Goal: Information Seeking & Learning: Learn about a topic

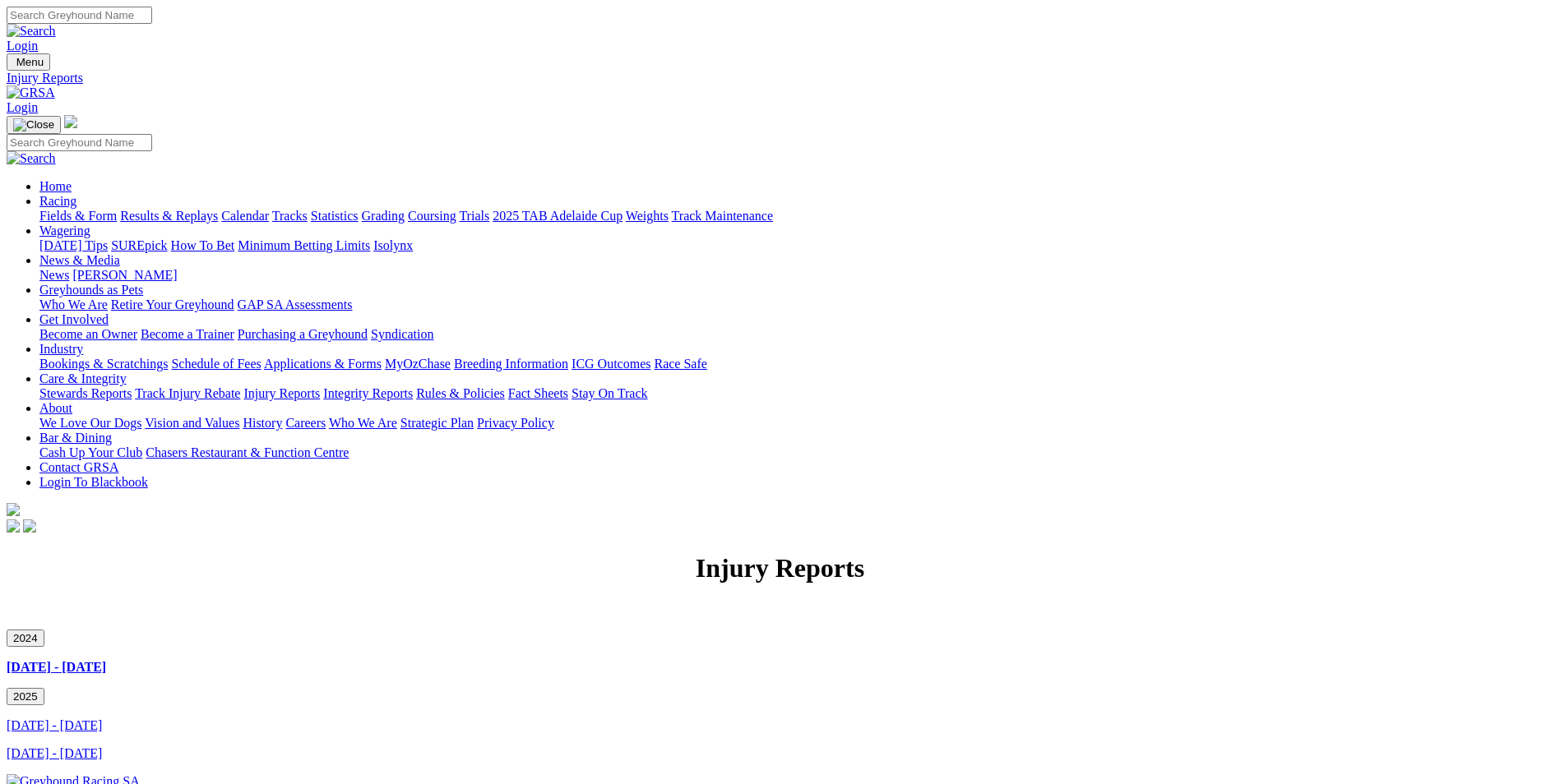
click at [45, 630] on button "2024" at bounding box center [25, 639] width 38 height 18
click at [45, 688] on button "2025" at bounding box center [25, 696] width 38 height 18
click at [413, 386] on link "Integrity Reports" at bounding box center [368, 393] width 89 height 14
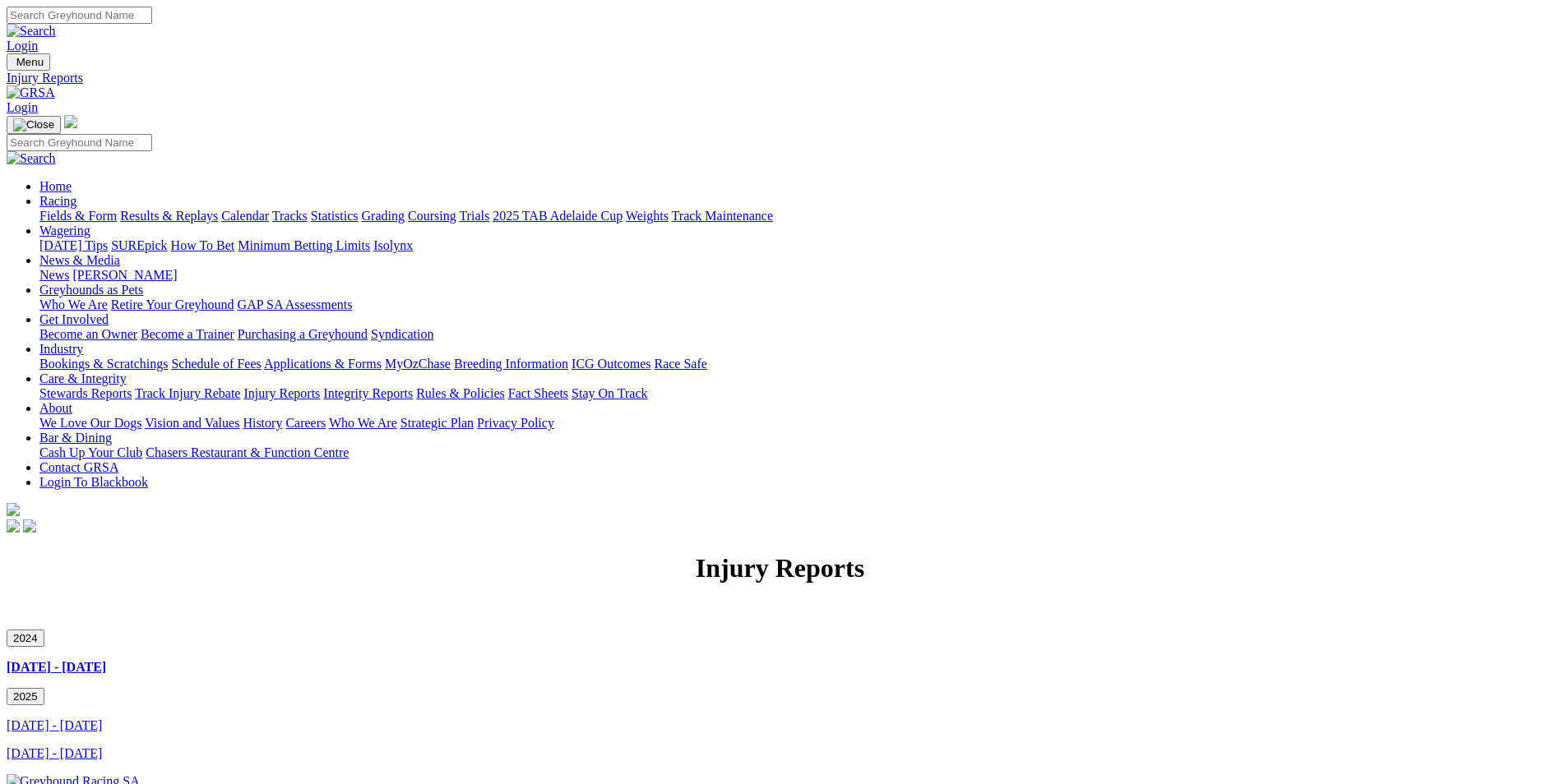
click at [45, 630] on button "2024" at bounding box center [25, 639] width 38 height 18
click at [413, 386] on link "Integrity Reports" at bounding box center [368, 393] width 89 height 14
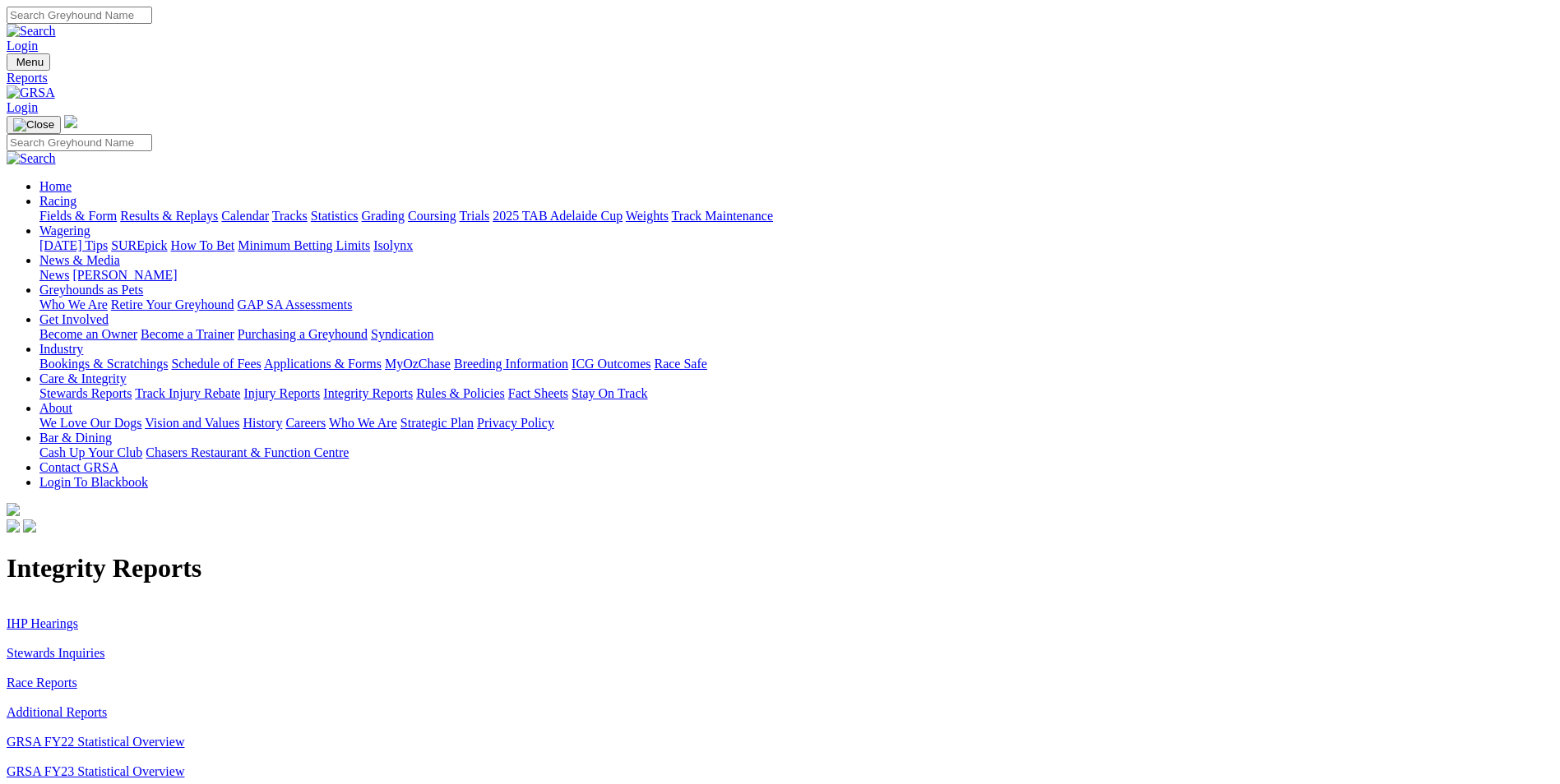
click at [184, 765] on link "GRSA FY23 Statistical Overview" at bounding box center [95, 772] width 178 height 14
click at [184, 735] on link "GRSA FY22 Statistical Overview" at bounding box center [95, 742] width 178 height 14
click at [107, 705] on link "Additional Reports" at bounding box center [57, 712] width 101 height 14
click at [77, 676] on link "Race Reports" at bounding box center [42, 682] width 71 height 14
click at [184, 735] on link "GRSA FY22 Statistical Overview" at bounding box center [95, 742] width 178 height 14
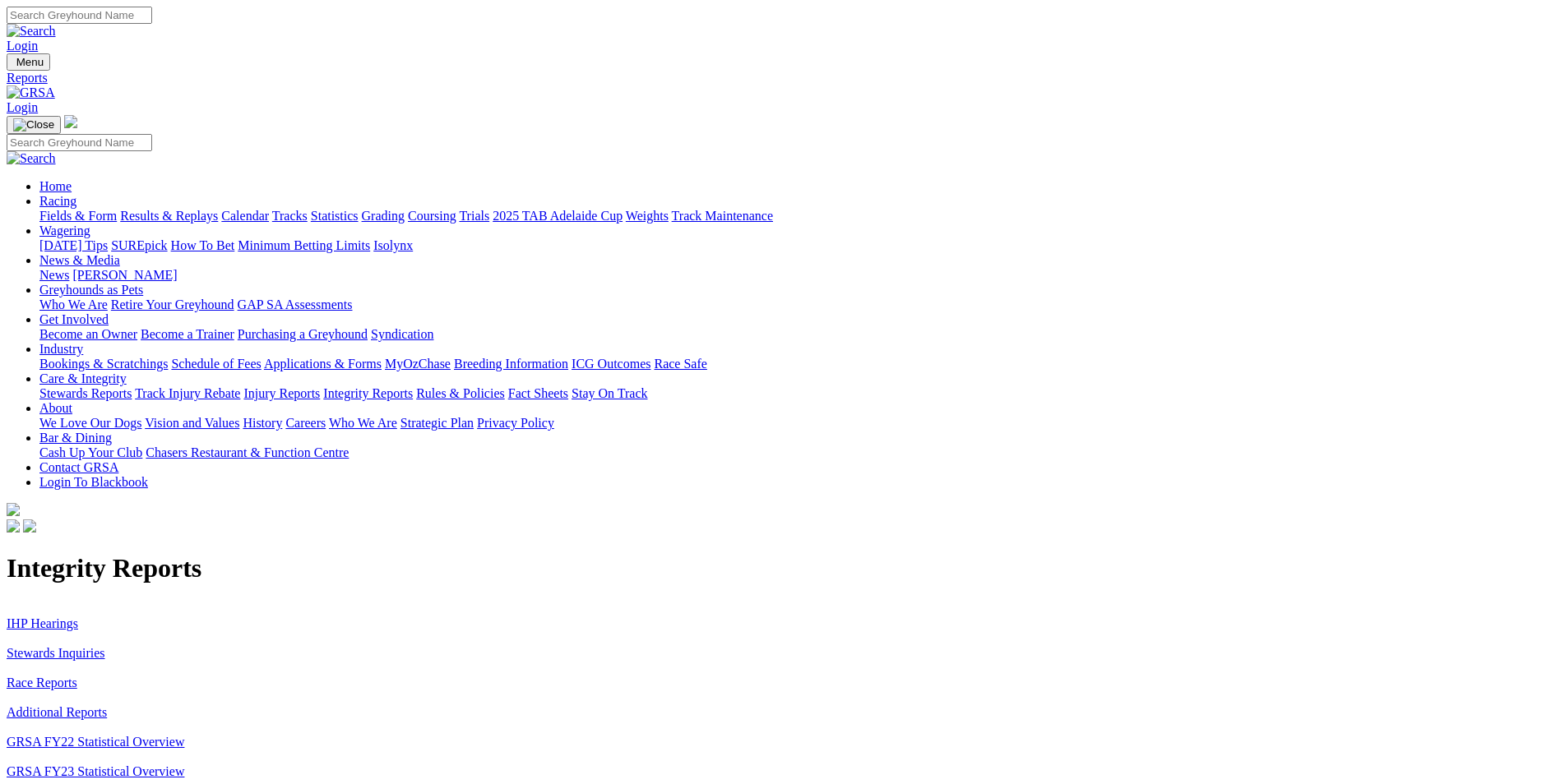
click at [320, 386] on link "Injury Reports" at bounding box center [281, 393] width 76 height 14
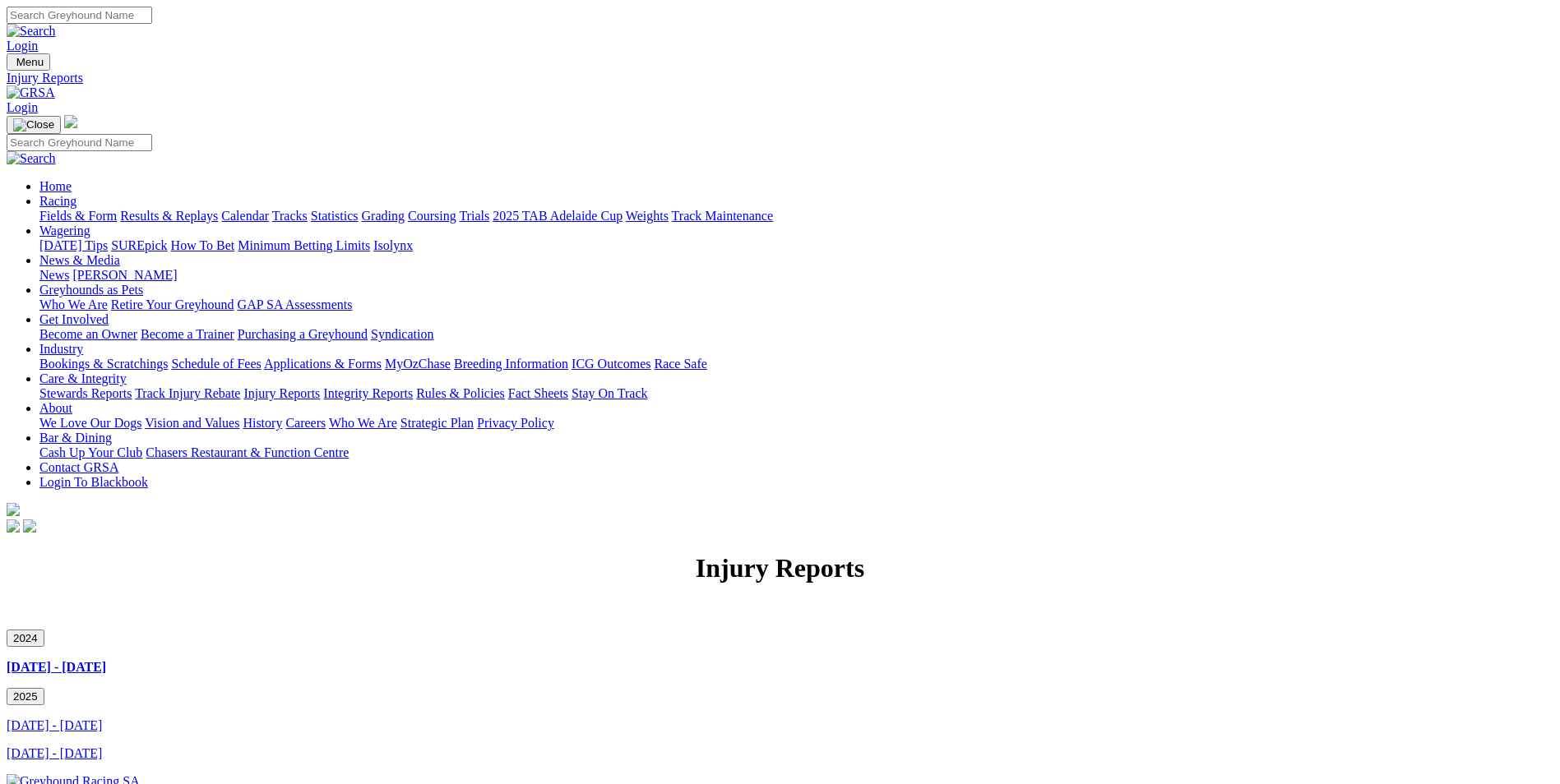
click at [45, 630] on button "2024" at bounding box center [25, 639] width 38 height 18
click at [45, 688] on button "2025" at bounding box center [25, 696] width 38 height 18
click at [45, 630] on button "2024" at bounding box center [25, 639] width 38 height 18
click at [45, 688] on button "2025" at bounding box center [25, 696] width 38 height 18
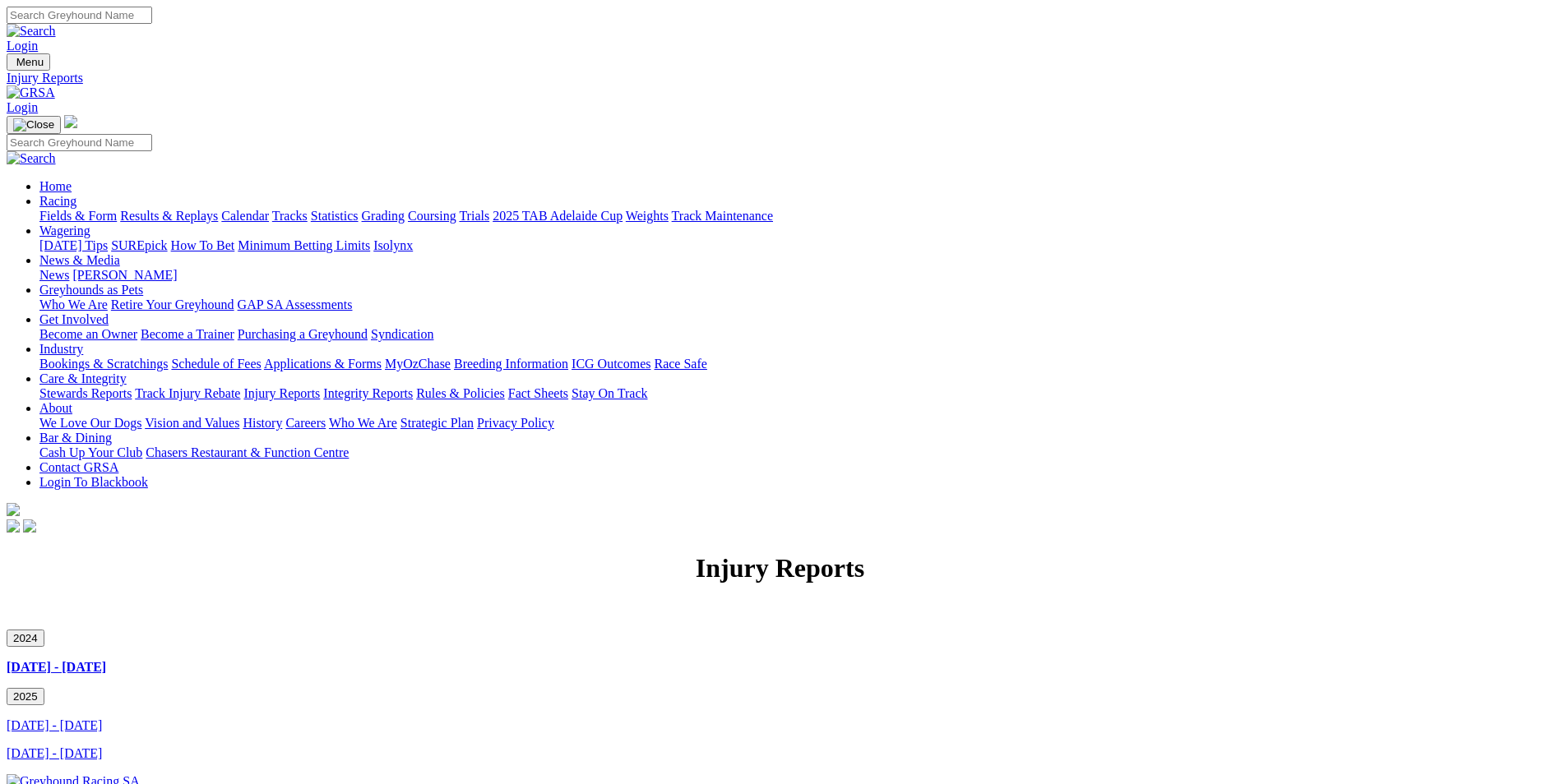
click at [45, 630] on button "2024" at bounding box center [25, 639] width 38 height 18
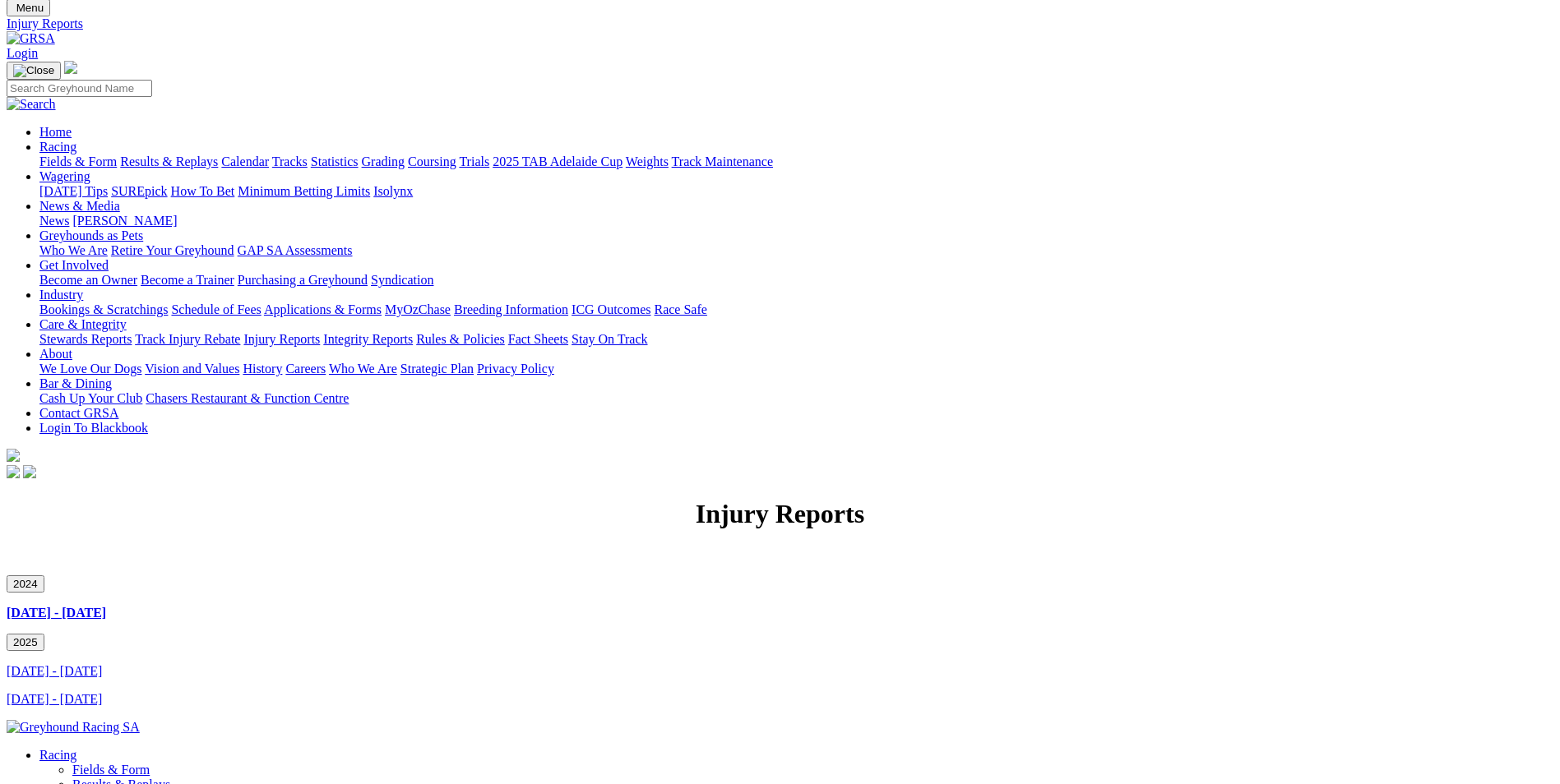
scroll to position [82, 0]
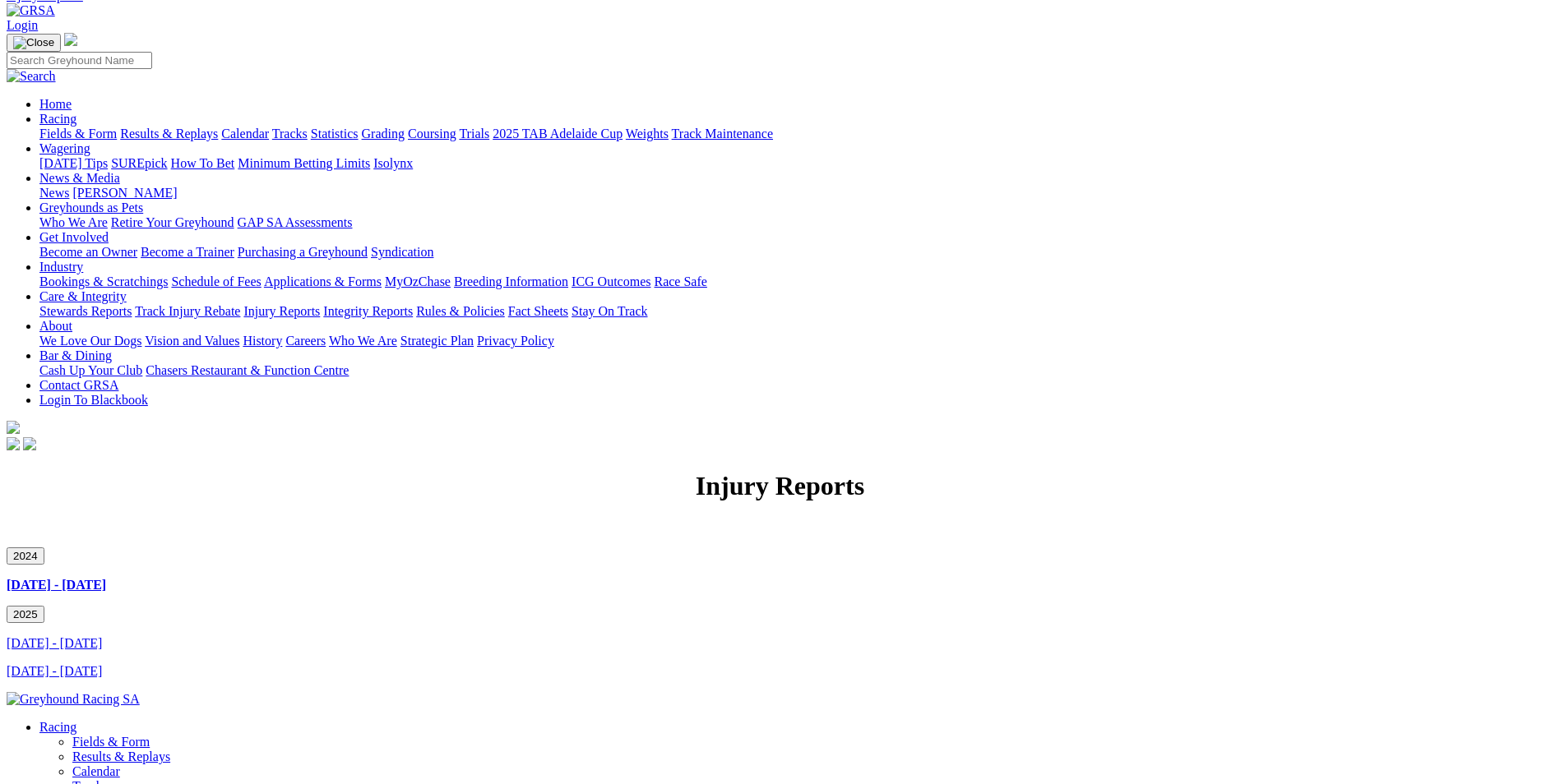
click at [45, 606] on button "2025" at bounding box center [25, 614] width 38 height 18
click at [102, 664] on link "April 2025 - June 2025" at bounding box center [54, 671] width 95 height 14
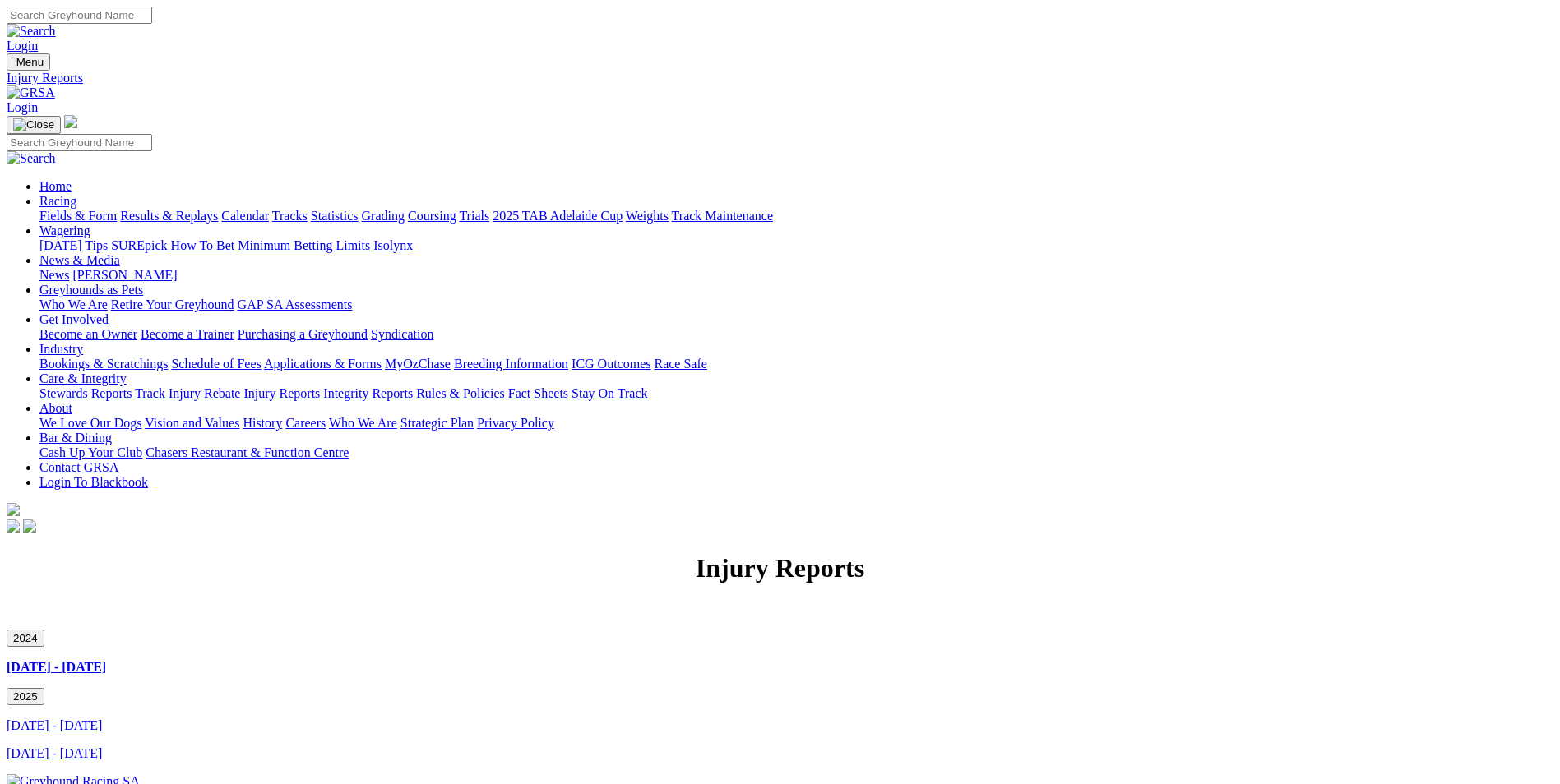
scroll to position [39, 0]
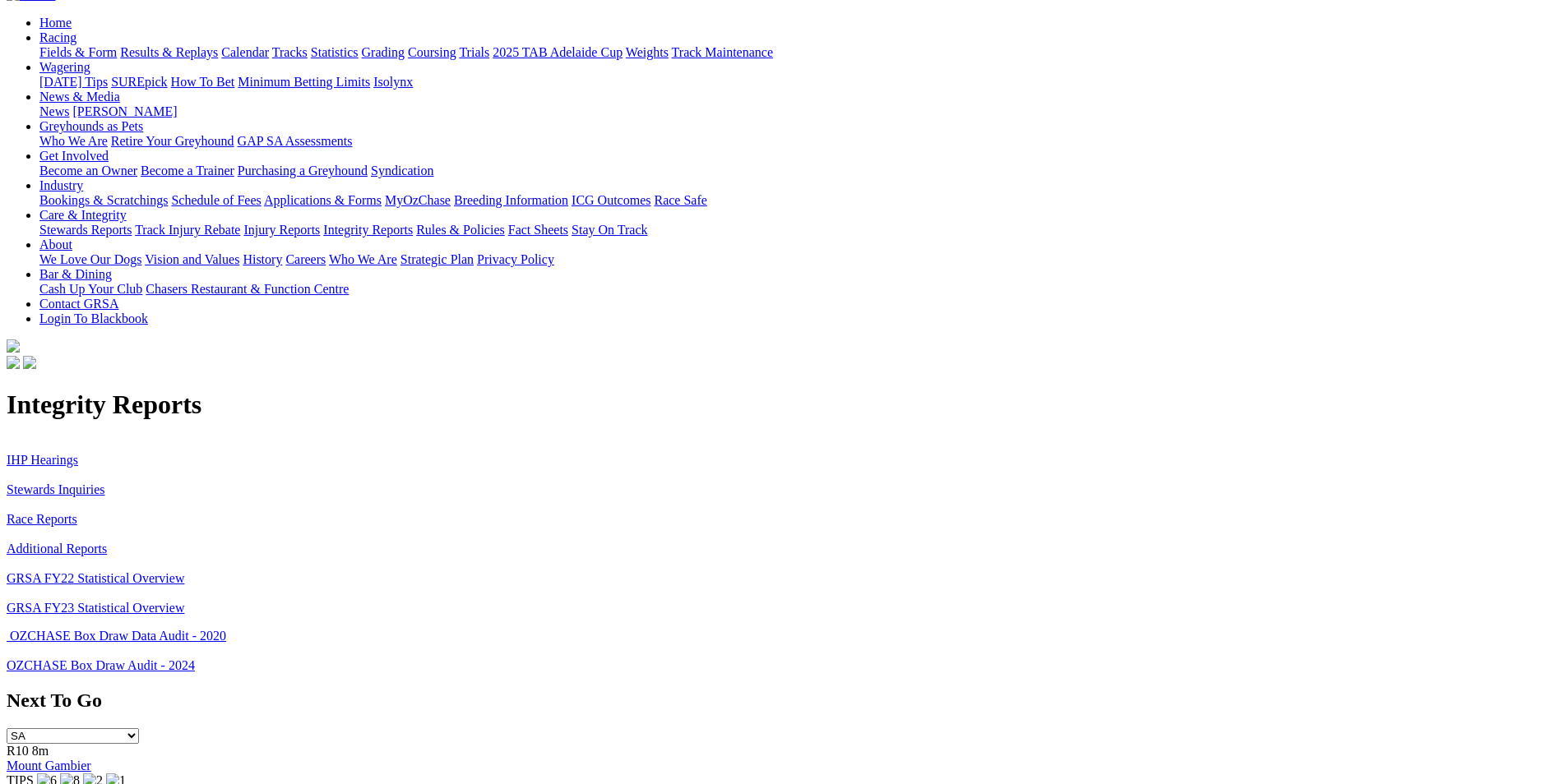
scroll to position [164, 0]
click at [107, 541] on link "Additional Reports" at bounding box center [57, 548] width 101 height 14
